Goal: Task Accomplishment & Management: Use online tool/utility

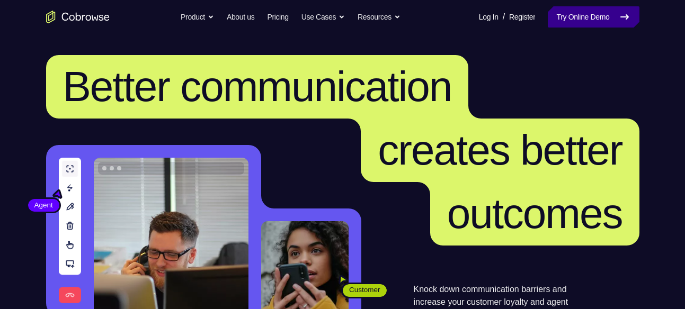
click at [582, 18] on link "Try Online Demo" at bounding box center [593, 16] width 91 height 21
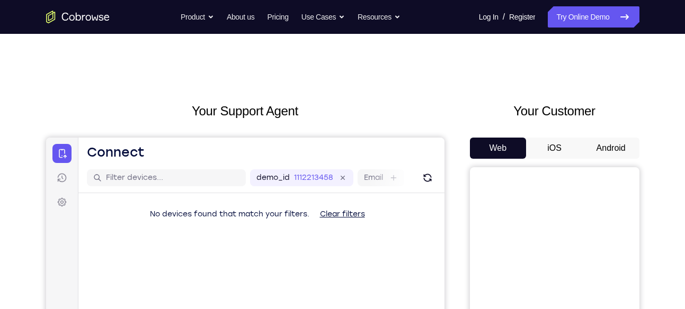
click at [598, 149] on button "Android" at bounding box center [611, 148] width 57 height 21
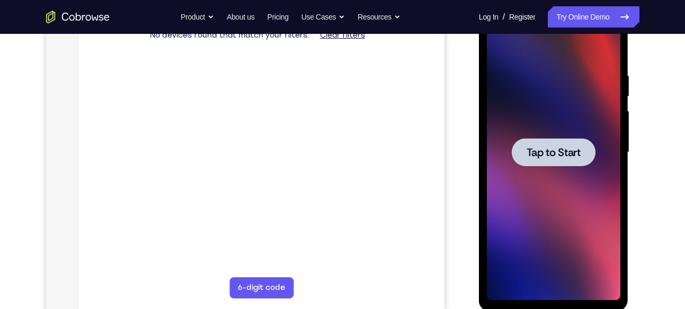
scroll to position [182, 0]
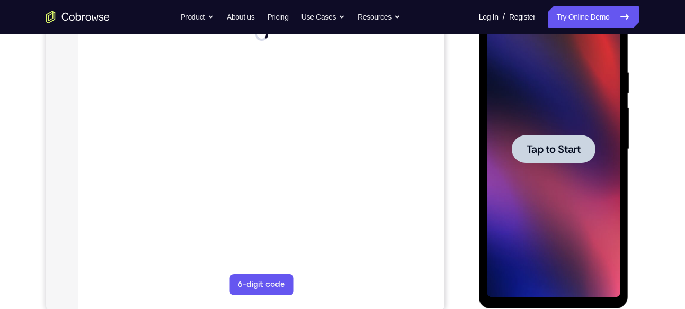
click at [545, 153] on span "Tap to Start" at bounding box center [554, 149] width 54 height 11
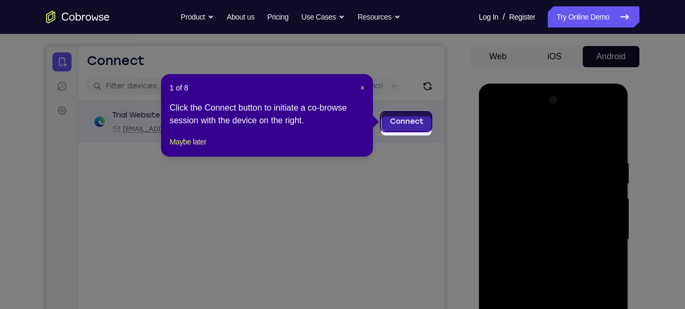
scroll to position [87, 0]
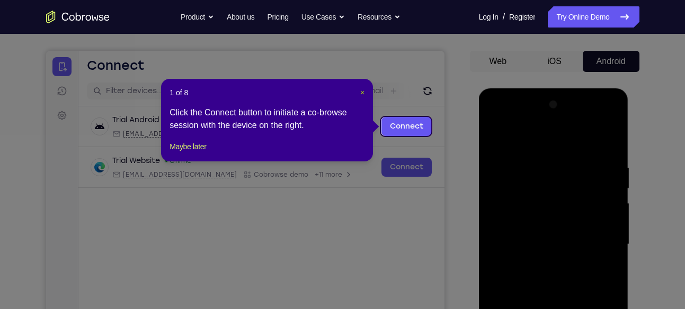
click at [364, 90] on span "×" at bounding box center [362, 92] width 4 height 8
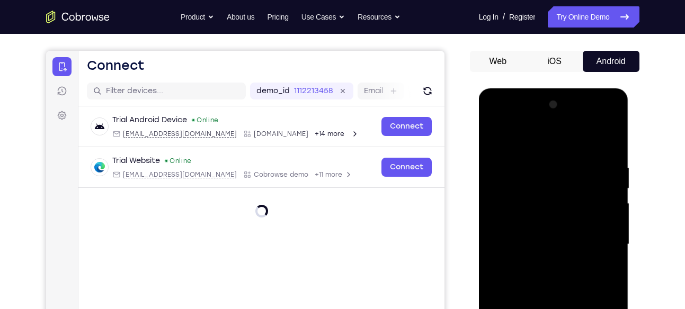
scroll to position [212, 0]
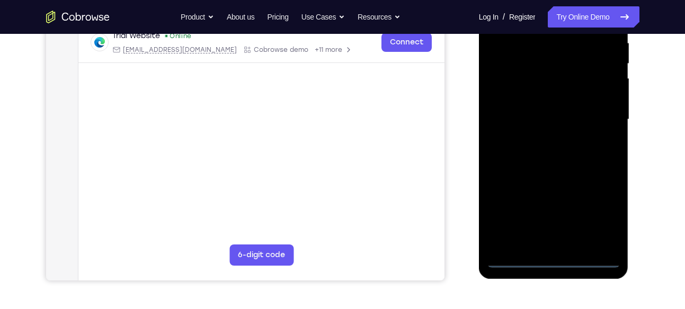
click at [554, 257] on div at bounding box center [554, 119] width 134 height 297
click at [603, 214] on div at bounding box center [554, 119] width 134 height 297
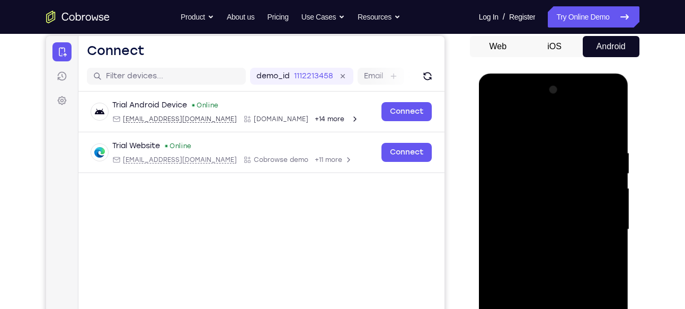
scroll to position [102, 0]
click at [495, 104] on div at bounding box center [554, 229] width 134 height 297
click at [600, 224] on div at bounding box center [554, 229] width 134 height 297
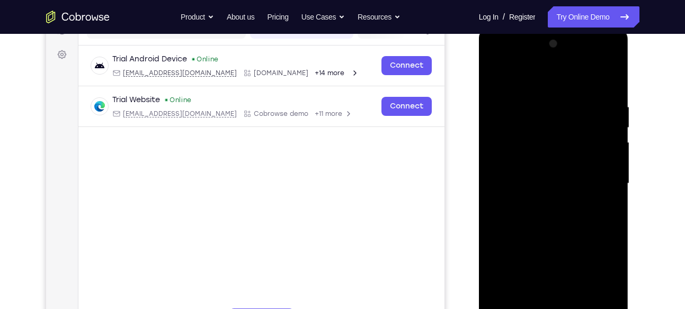
scroll to position [148, 0]
click at [544, 203] on div at bounding box center [554, 183] width 134 height 297
click at [519, 172] on div at bounding box center [554, 183] width 134 height 297
click at [520, 164] on div at bounding box center [554, 183] width 134 height 297
click at [521, 179] on div at bounding box center [554, 183] width 134 height 297
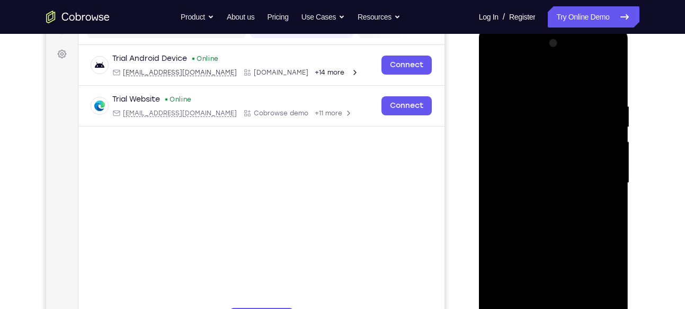
click at [521, 179] on div at bounding box center [554, 183] width 134 height 297
click at [557, 188] on div at bounding box center [554, 183] width 134 height 297
click at [553, 206] on div at bounding box center [554, 183] width 134 height 297
click at [561, 217] on div at bounding box center [554, 183] width 134 height 297
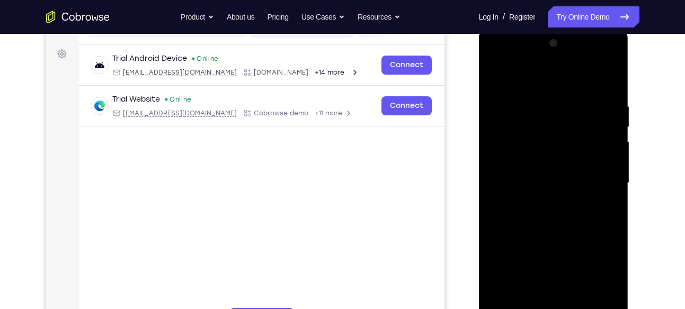
click at [559, 225] on div at bounding box center [554, 183] width 134 height 297
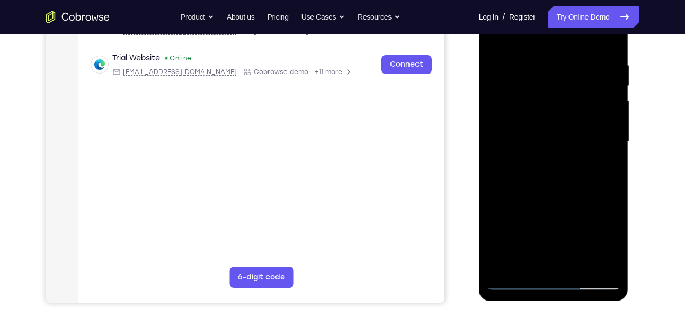
scroll to position [189, 0]
click at [613, 189] on div at bounding box center [554, 142] width 134 height 297
click at [616, 257] on div at bounding box center [554, 142] width 134 height 297
click at [612, 187] on div at bounding box center [554, 142] width 134 height 297
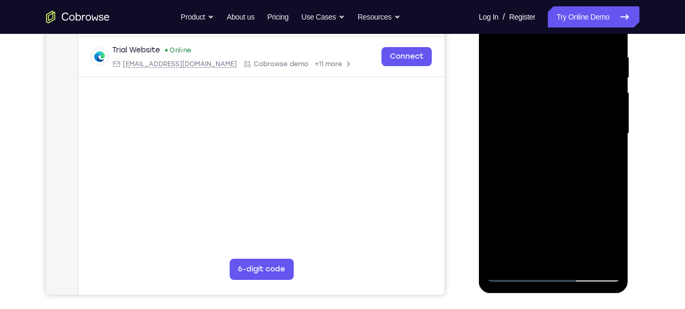
scroll to position [197, 0]
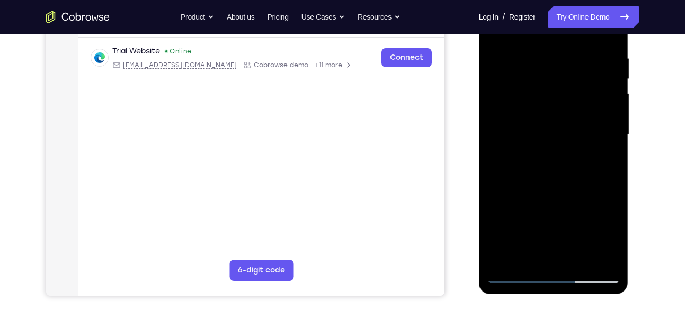
drag, startPoint x: 563, startPoint y: 179, endPoint x: 561, endPoint y: 163, distance: 16.0
click at [561, 163] on div at bounding box center [554, 135] width 134 height 297
click at [494, 160] on div at bounding box center [554, 135] width 134 height 297
click at [614, 162] on div at bounding box center [554, 135] width 134 height 297
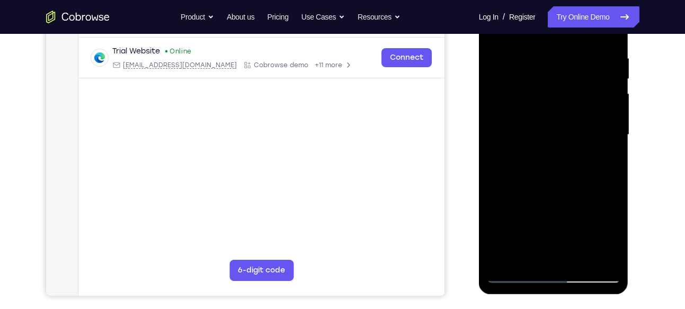
click at [614, 162] on div at bounding box center [554, 135] width 134 height 297
drag, startPoint x: 563, startPoint y: 114, endPoint x: 564, endPoint y: 26, distance: 87.9
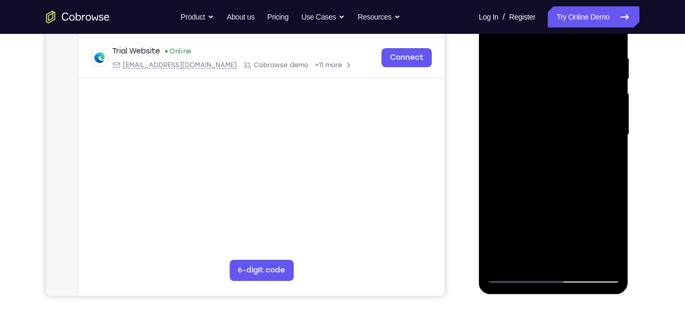
click at [564, 26] on div at bounding box center [554, 135] width 134 height 297
drag, startPoint x: 570, startPoint y: 166, endPoint x: 554, endPoint y: 94, distance: 73.4
click at [554, 94] on div at bounding box center [554, 135] width 134 height 297
drag, startPoint x: 561, startPoint y: 146, endPoint x: 557, endPoint y: 47, distance: 99.2
click at [557, 47] on div at bounding box center [554, 135] width 134 height 297
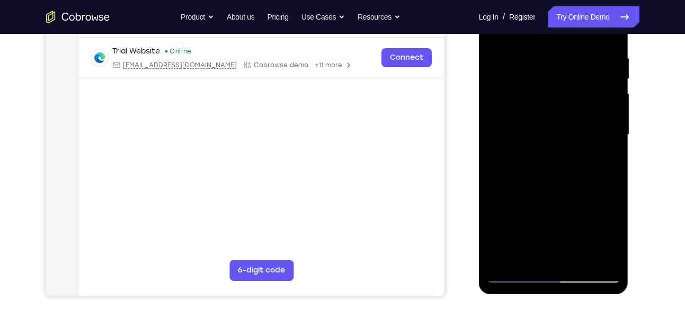
drag, startPoint x: 573, startPoint y: 169, endPoint x: 577, endPoint y: 45, distance: 124.0
click at [577, 45] on div at bounding box center [554, 135] width 134 height 297
drag, startPoint x: 582, startPoint y: 150, endPoint x: 561, endPoint y: 34, distance: 117.3
click at [561, 34] on div at bounding box center [554, 135] width 134 height 297
click at [613, 159] on div at bounding box center [554, 135] width 134 height 297
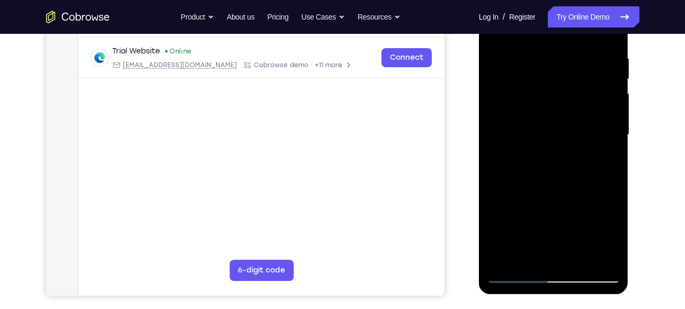
click at [613, 159] on div at bounding box center [554, 135] width 134 height 297
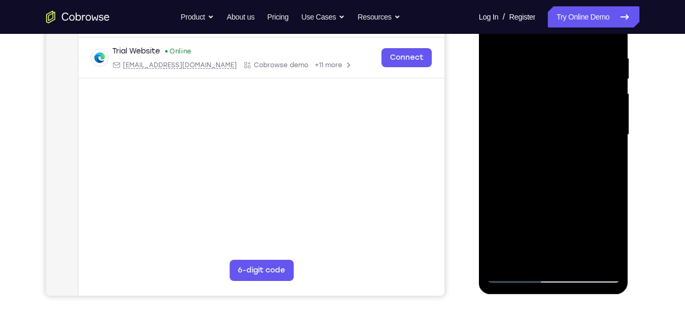
click at [613, 159] on div at bounding box center [554, 135] width 134 height 297
drag, startPoint x: 561, startPoint y: 182, endPoint x: 577, endPoint y: -28, distance: 211.0
click at [577, 0] on html "Online web based iOS Simulators and Android Emulators. Run iPhone, iPad, Mobile…" at bounding box center [554, 138] width 151 height 318
drag, startPoint x: 572, startPoint y: 124, endPoint x: 594, endPoint y: 34, distance: 92.8
click at [594, 34] on div at bounding box center [554, 135] width 134 height 297
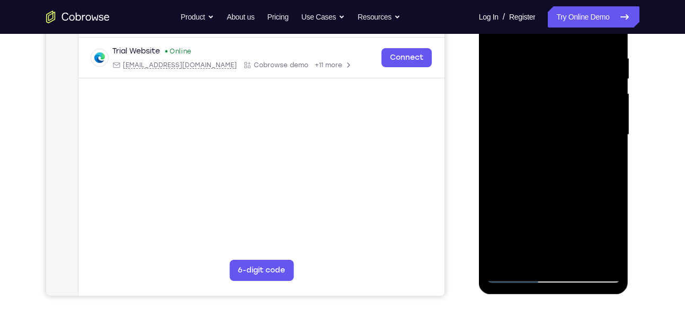
click at [614, 107] on div at bounding box center [554, 135] width 134 height 297
click at [614, 108] on div at bounding box center [554, 135] width 134 height 297
drag, startPoint x: 568, startPoint y: 209, endPoint x: 562, endPoint y: 48, distance: 161.2
click at [562, 48] on div at bounding box center [554, 135] width 134 height 297
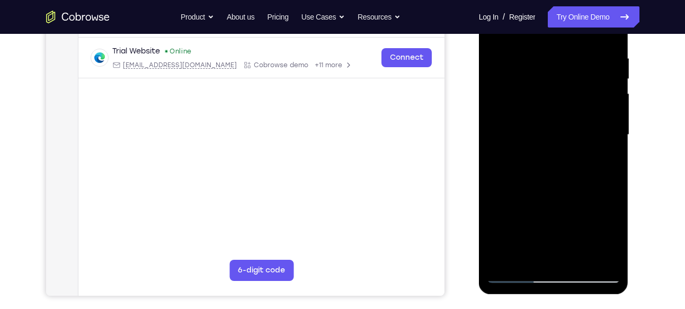
drag, startPoint x: 578, startPoint y: 119, endPoint x: 609, endPoint y: 38, distance: 86.4
click at [609, 38] on div at bounding box center [554, 135] width 134 height 297
drag, startPoint x: 564, startPoint y: 154, endPoint x: 584, endPoint y: 69, distance: 87.1
click at [584, 69] on div at bounding box center [554, 135] width 134 height 297
drag, startPoint x: 579, startPoint y: 148, endPoint x: 584, endPoint y: 14, distance: 134.7
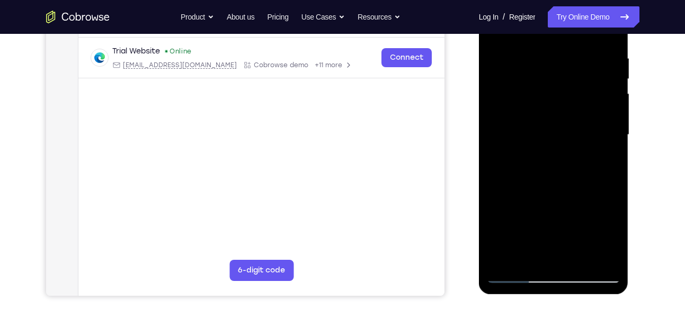
click at [584, 14] on div at bounding box center [554, 135] width 134 height 297
drag, startPoint x: 567, startPoint y: 202, endPoint x: 556, endPoint y: 19, distance: 183.6
click at [556, 19] on div at bounding box center [554, 135] width 134 height 297
drag, startPoint x: 565, startPoint y: 130, endPoint x: 571, endPoint y: -43, distance: 173.3
click at [571, 0] on html "Online web based iOS Simulators and Android Emulators. Run iPhone, iPad, Mobile…" at bounding box center [554, 138] width 151 height 318
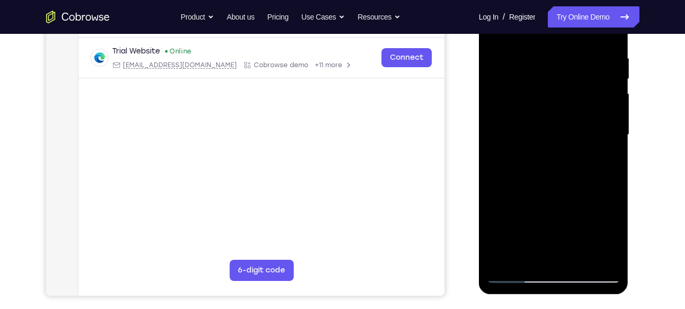
drag, startPoint x: 570, startPoint y: 137, endPoint x: 556, endPoint y: 177, distance: 42.2
click at [556, 177] on div at bounding box center [554, 135] width 134 height 297
click at [609, 70] on div at bounding box center [554, 135] width 134 height 297
click at [610, 71] on div at bounding box center [554, 135] width 134 height 297
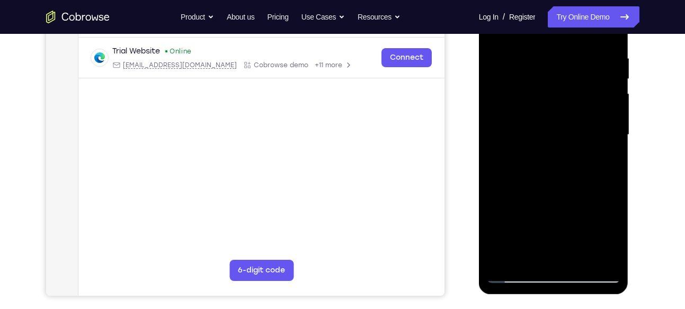
click at [610, 71] on div at bounding box center [554, 135] width 134 height 297
click at [612, 73] on div at bounding box center [554, 135] width 134 height 297
drag, startPoint x: 612, startPoint y: 73, endPoint x: 618, endPoint y: 141, distance: 68.0
click at [618, 141] on div at bounding box center [554, 135] width 134 height 297
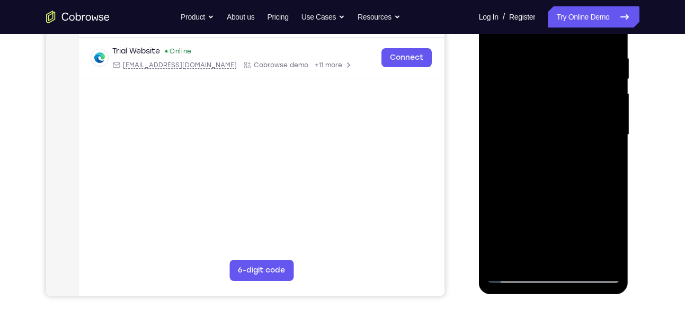
drag, startPoint x: 582, startPoint y: 161, endPoint x: 547, endPoint y: 1, distance: 164.3
click at [547, 1] on div at bounding box center [554, 135] width 134 height 297
drag, startPoint x: 549, startPoint y: 146, endPoint x: 539, endPoint y: 66, distance: 80.6
click at [539, 66] on div at bounding box center [554, 135] width 134 height 297
drag, startPoint x: 578, startPoint y: 143, endPoint x: 504, endPoint y: -6, distance: 166.3
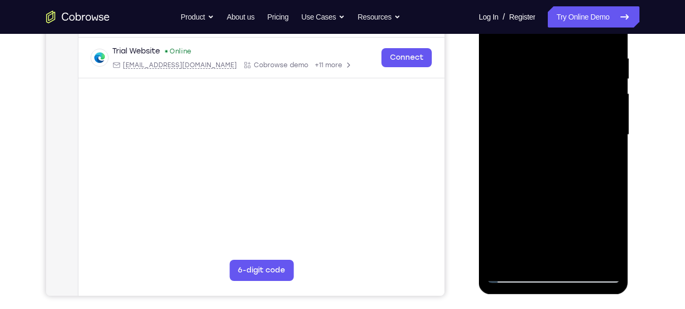
click at [504, 0] on div at bounding box center [554, 135] width 134 height 297
drag, startPoint x: 551, startPoint y: 135, endPoint x: 546, endPoint y: -4, distance: 138.9
click at [546, 0] on div at bounding box center [554, 135] width 134 height 297
drag, startPoint x: 561, startPoint y: 123, endPoint x: 587, endPoint y: 306, distance: 184.2
click at [587, 297] on html "Online web based iOS Simulators and Android Emulators. Run iPhone, iPad, Mobile…" at bounding box center [554, 138] width 151 height 318
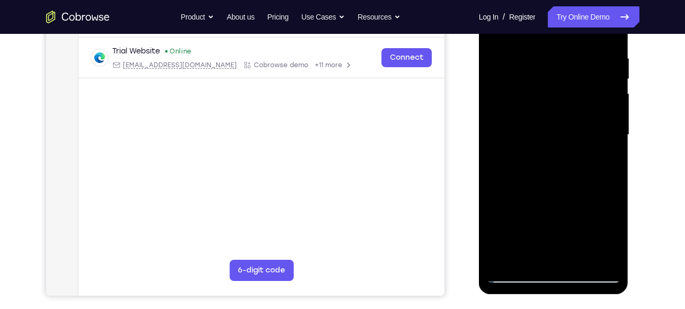
drag, startPoint x: 549, startPoint y: 181, endPoint x: 554, endPoint y: 305, distance: 123.6
click at [554, 297] on html "Online web based iOS Simulators and Android Emulators. Run iPhone, iPad, Mobile…" at bounding box center [554, 138] width 151 height 318
click at [613, 152] on div at bounding box center [554, 135] width 134 height 297
drag, startPoint x: 592, startPoint y: 145, endPoint x: 582, endPoint y: 247, distance: 102.7
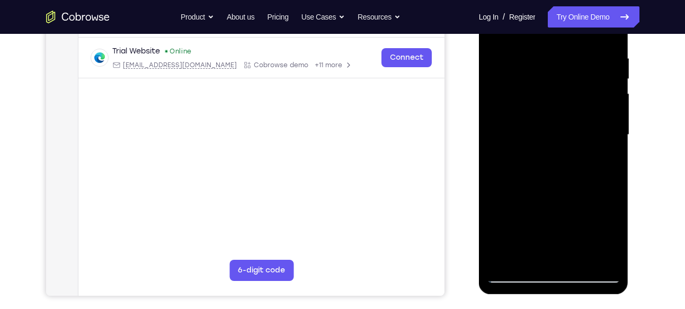
click at [582, 247] on div at bounding box center [554, 135] width 134 height 297
drag, startPoint x: 560, startPoint y: 144, endPoint x: 609, endPoint y: 336, distance: 198.0
click at [609, 297] on html "Online web based iOS Simulators and Android Emulators. Run iPhone, iPad, Mobile…" at bounding box center [554, 138] width 151 height 318
drag, startPoint x: 555, startPoint y: 48, endPoint x: 555, endPoint y: 216, distance: 167.4
click at [555, 216] on div at bounding box center [554, 135] width 134 height 297
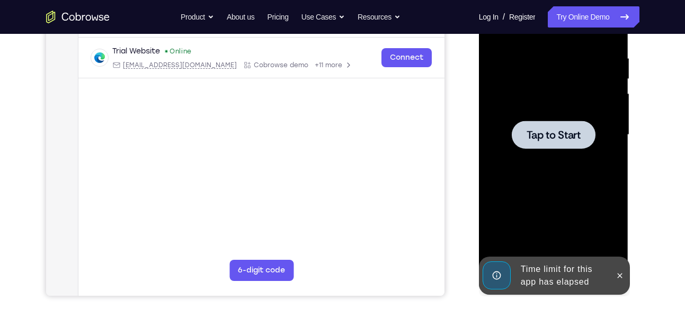
click at [616, 69] on div at bounding box center [554, 135] width 134 height 297
